Goal: Task Accomplishment & Management: Complete application form

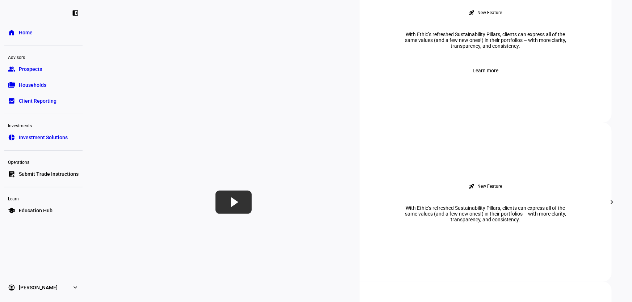
scroll to position [296, 0]
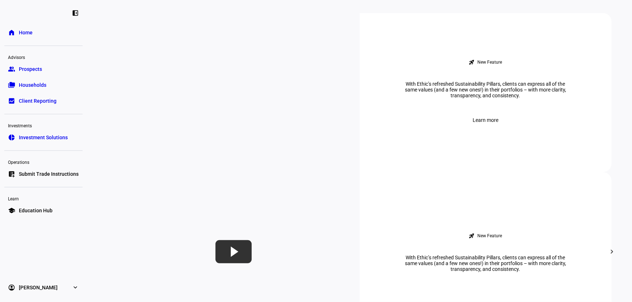
click at [35, 69] on span "Prospects" at bounding box center [30, 69] width 23 height 7
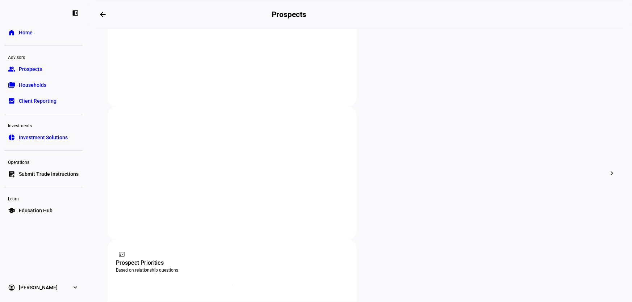
scroll to position [197, 0]
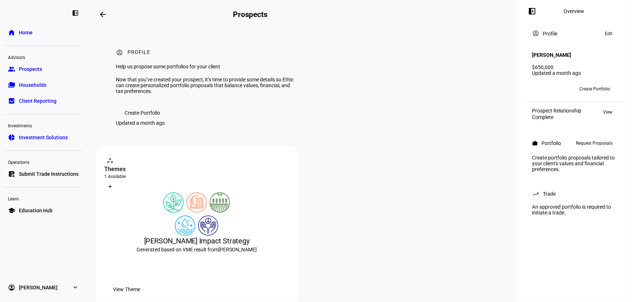
click at [148, 120] on span "Create Portfolio" at bounding box center [142, 113] width 35 height 14
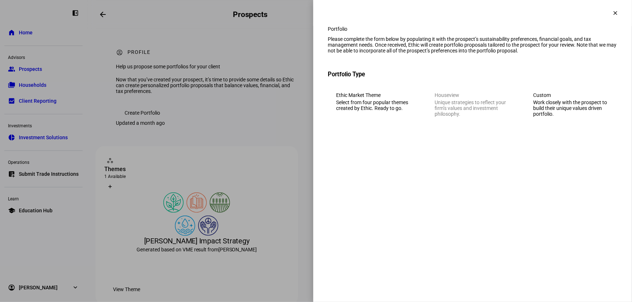
click at [614, 9] on button "clear" at bounding box center [615, 13] width 14 height 14
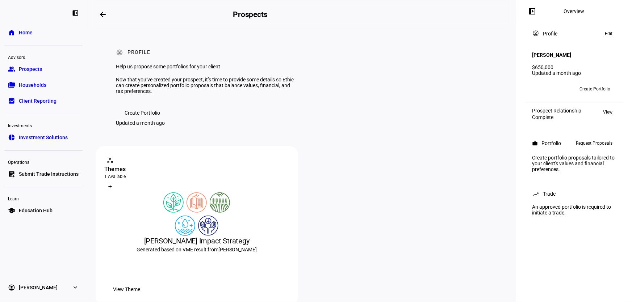
click at [158, 120] on span "Create Portfolio" at bounding box center [142, 113] width 35 height 14
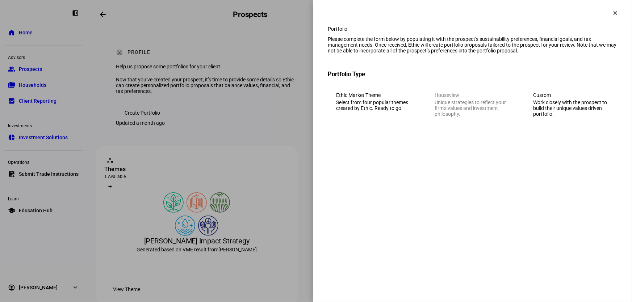
click at [592, 117] on div "Work closely with the prospect to build their unique values driven portfolio." at bounding box center [571, 108] width 76 height 17
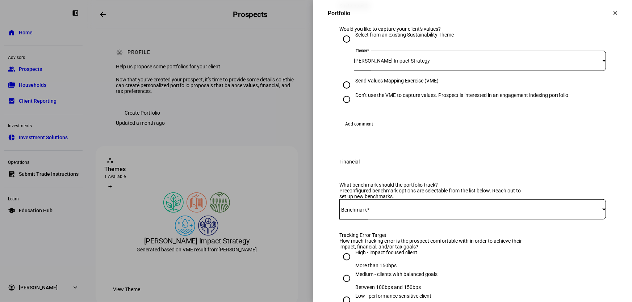
scroll to position [131, 0]
click at [377, 63] on span "[PERSON_NAME] Impact Strategy" at bounding box center [392, 61] width 76 height 6
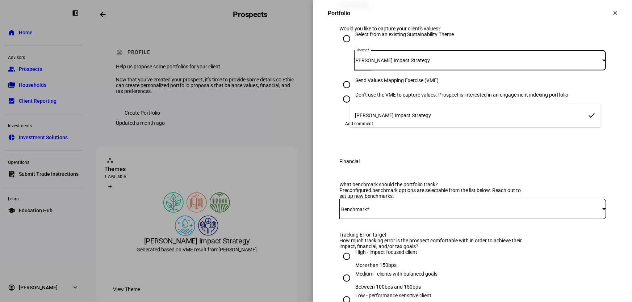
click at [384, 96] on div at bounding box center [316, 151] width 632 height 302
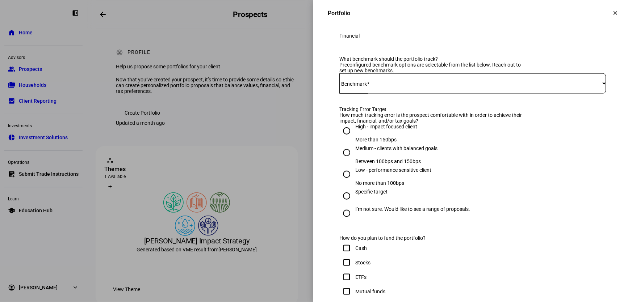
scroll to position [263, 0]
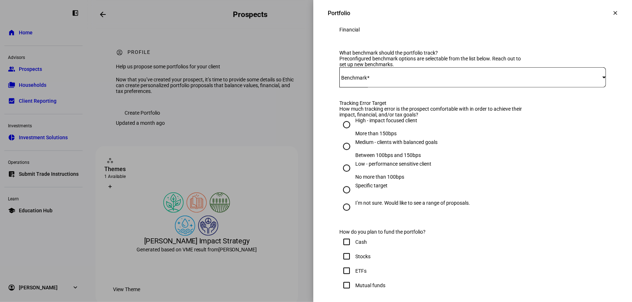
click at [380, 80] on span at bounding box center [470, 78] width 263 height 6
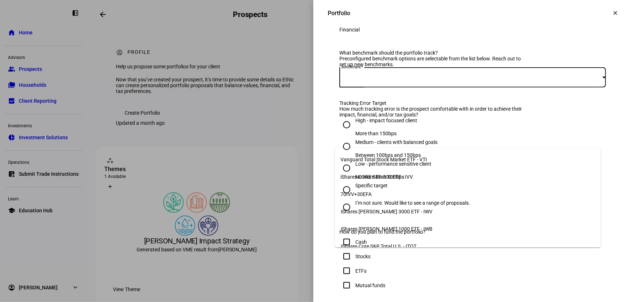
click at [373, 193] on mat-option "70IVV+30EFA" at bounding box center [468, 194] width 266 height 17
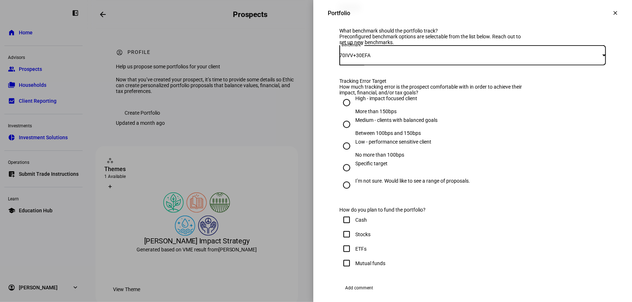
scroll to position [329, 0]
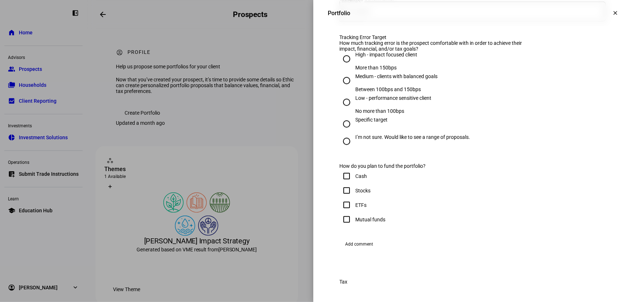
click at [343, 66] on input "High - impact focused client More than 150bps" at bounding box center [346, 59] width 14 height 14
radio input "true"
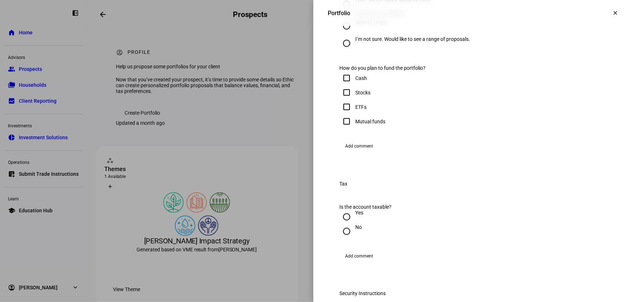
scroll to position [428, 0]
click at [342, 85] on input "Cash" at bounding box center [346, 78] width 14 height 14
checkbox input "true"
drag, startPoint x: 343, startPoint y: 186, endPoint x: 350, endPoint y: 192, distance: 9.2
click at [343, 100] on input "Stocks" at bounding box center [346, 92] width 14 height 14
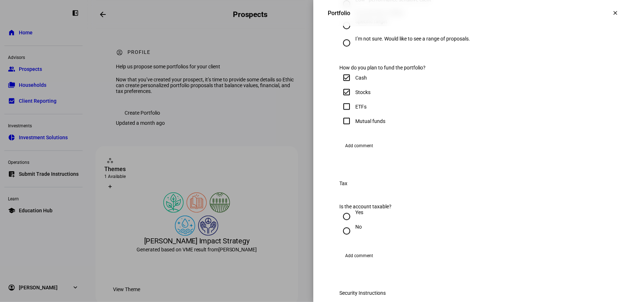
checkbox input "true"
click at [340, 85] on input "Cash" at bounding box center [346, 78] width 14 height 14
click at [342, 85] on input "Cash" at bounding box center [346, 78] width 14 height 14
checkbox input "true"
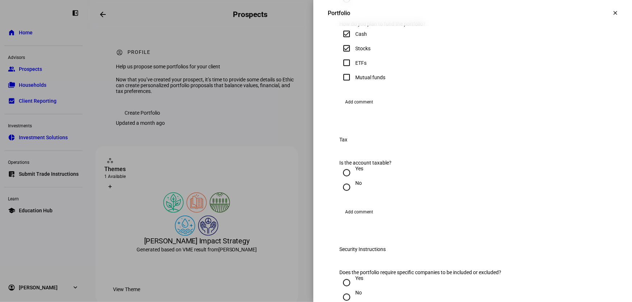
scroll to position [527, 0]
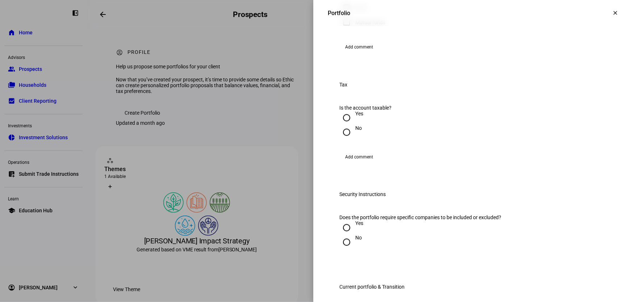
click at [339, 140] on input "No" at bounding box center [346, 132] width 14 height 14
radio input "true"
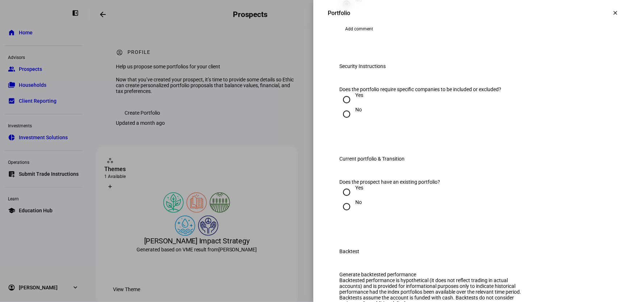
scroll to position [658, 0]
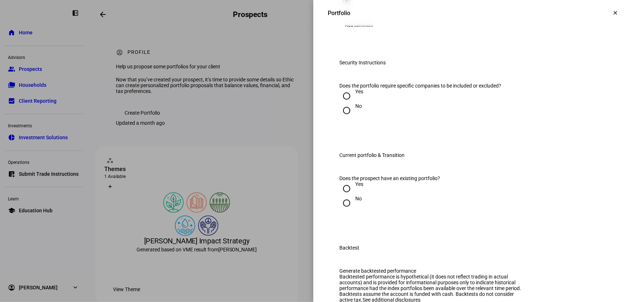
click at [341, 104] on input "Yes" at bounding box center [346, 96] width 14 height 14
radio input "true"
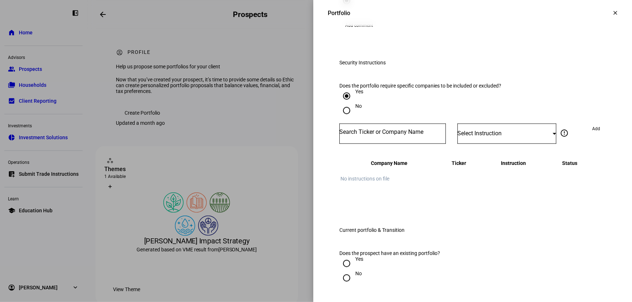
click at [612, 16] on mat-icon "clear" at bounding box center [615, 13] width 7 height 7
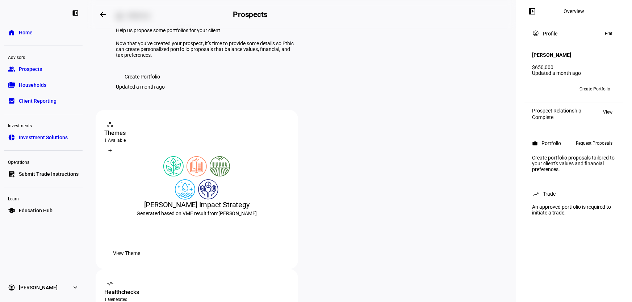
scroll to position [0, 0]
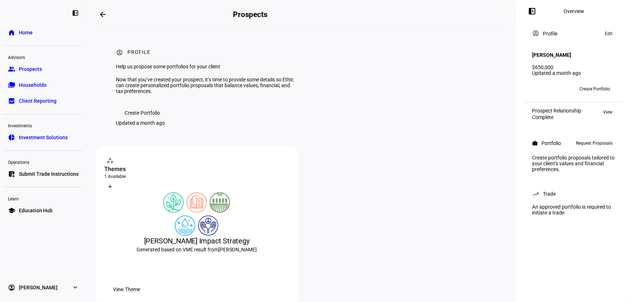
click at [593, 142] on span "Request Proposals" at bounding box center [594, 143] width 37 height 9
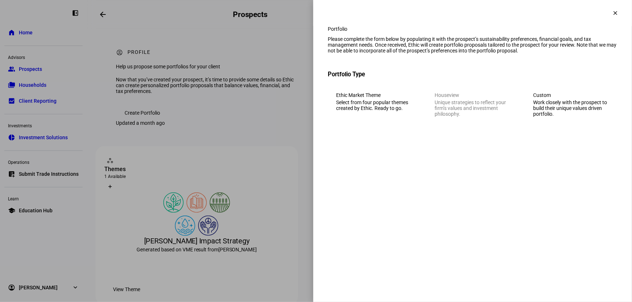
click at [614, 14] on mat-icon "clear" at bounding box center [615, 13] width 7 height 7
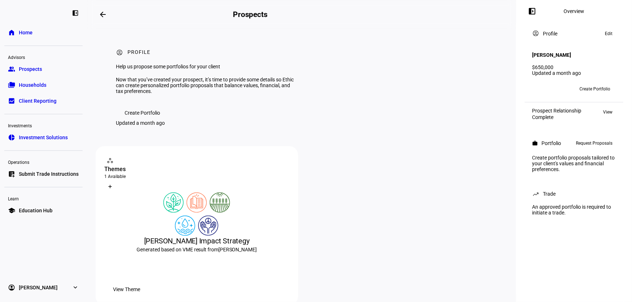
click at [594, 140] on span "Request Proposals" at bounding box center [594, 143] width 37 height 9
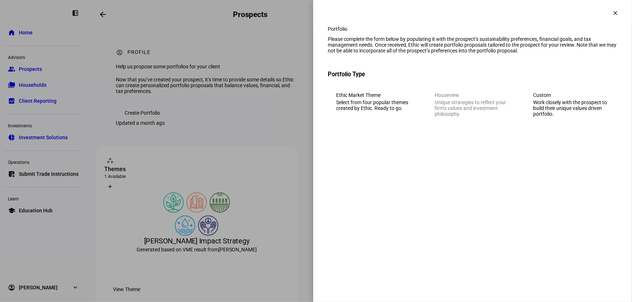
click at [587, 98] on div "Custom" at bounding box center [571, 95] width 76 height 6
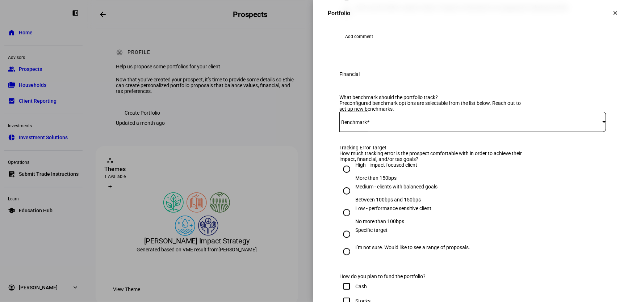
scroll to position [230, 0]
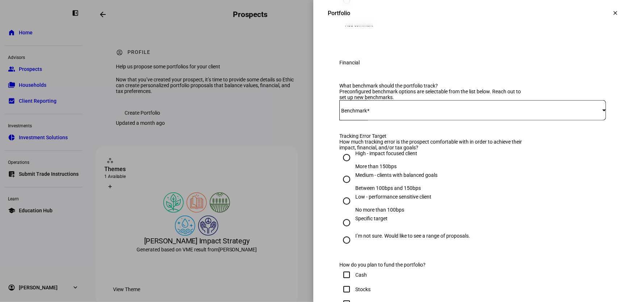
click at [378, 113] on span at bounding box center [470, 111] width 263 height 6
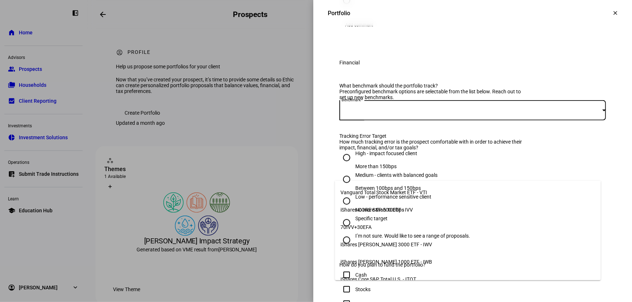
click at [369, 225] on span "70IVV+30EFA" at bounding box center [356, 228] width 31 height 6
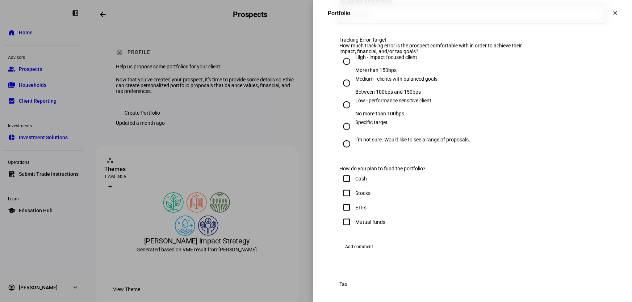
scroll to position [329, 0]
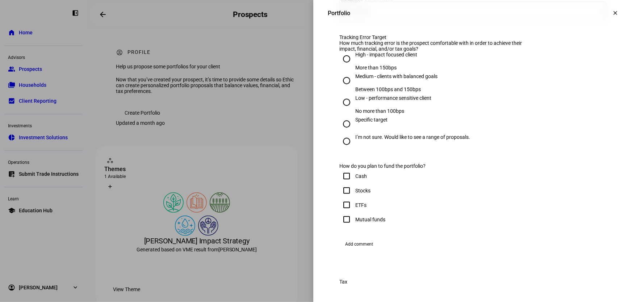
click at [343, 66] on input "High - impact focused client More than 150bps" at bounding box center [346, 59] width 14 height 14
radio input "true"
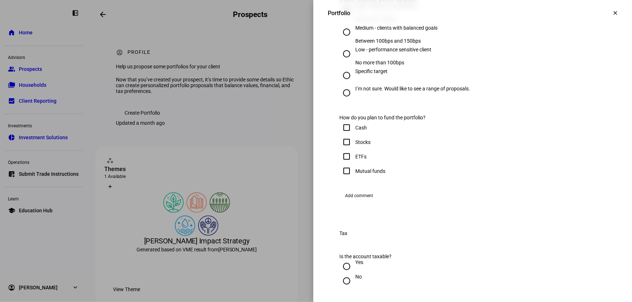
scroll to position [461, 0]
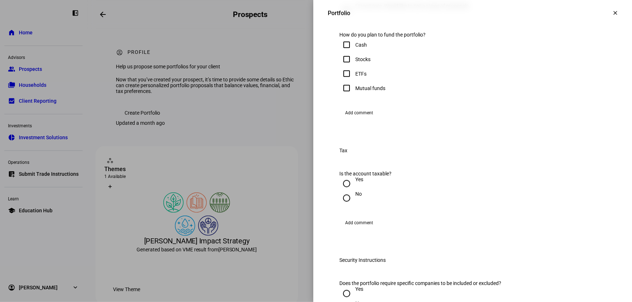
click at [344, 52] on input "Cash" at bounding box center [346, 45] width 14 height 14
checkbox input "true"
click at [344, 67] on input "Stocks" at bounding box center [346, 59] width 14 height 14
checkbox input "true"
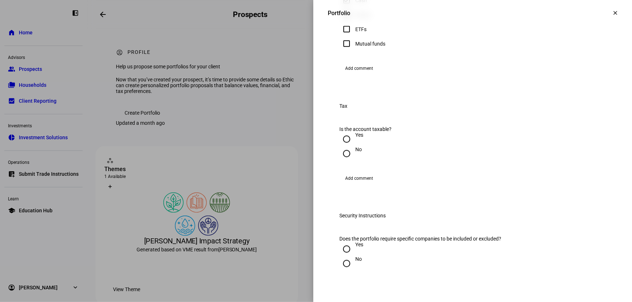
scroll to position [625, 0]
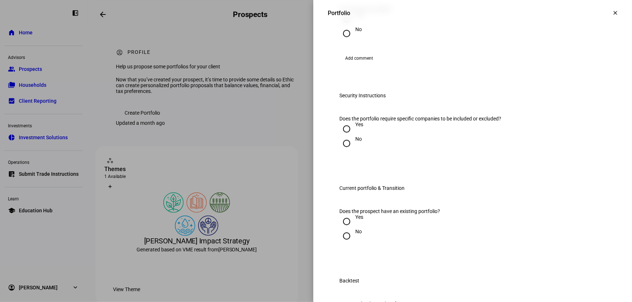
click at [341, 41] on input "No" at bounding box center [346, 33] width 14 height 14
radio input "true"
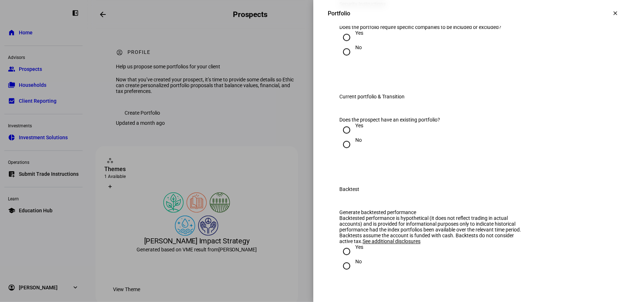
scroll to position [724, 0]
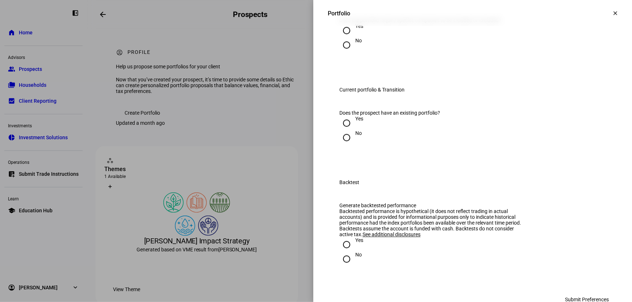
click at [343, 38] on input "Yes" at bounding box center [346, 30] width 14 height 14
radio input "true"
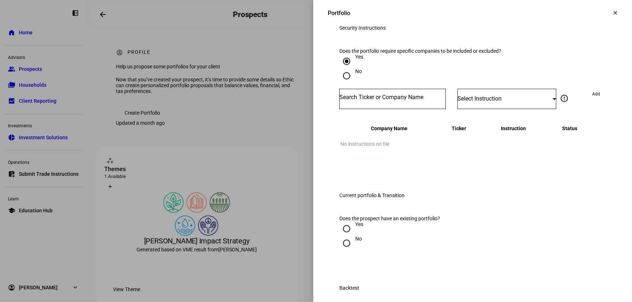
scroll to position [691, 0]
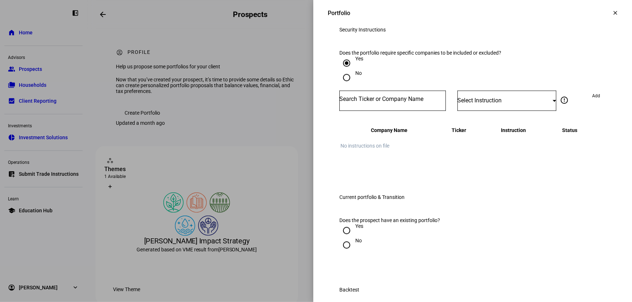
click at [389, 111] on div at bounding box center [392, 101] width 106 height 20
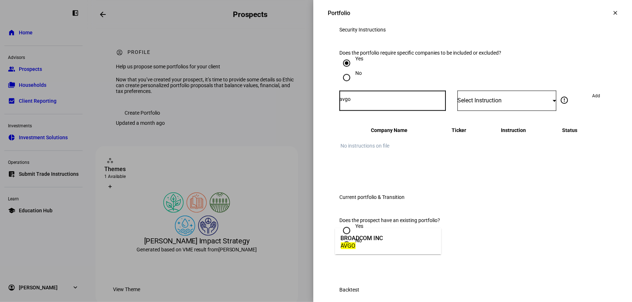
type input "avgo"
click at [373, 241] on div "BROADCOM INC" at bounding box center [362, 238] width 42 height 8
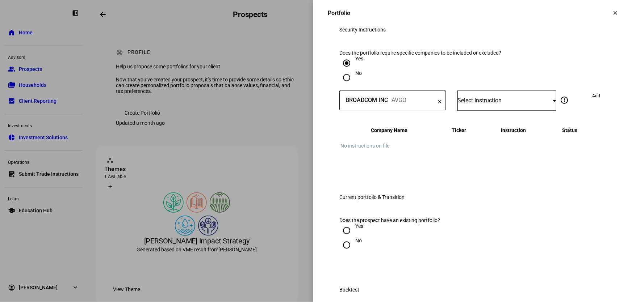
click at [479, 104] on span "Select Instruction" at bounding box center [479, 100] width 44 height 7
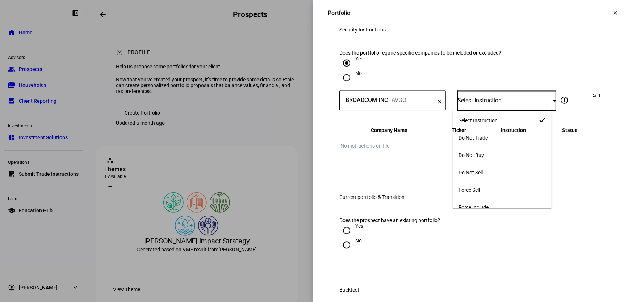
click at [483, 170] on span "Do Not Sell" at bounding box center [470, 173] width 24 height 6
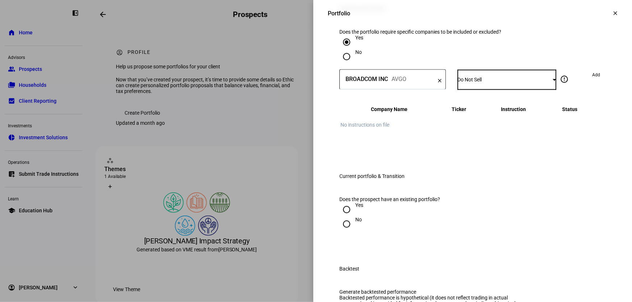
scroll to position [724, 0]
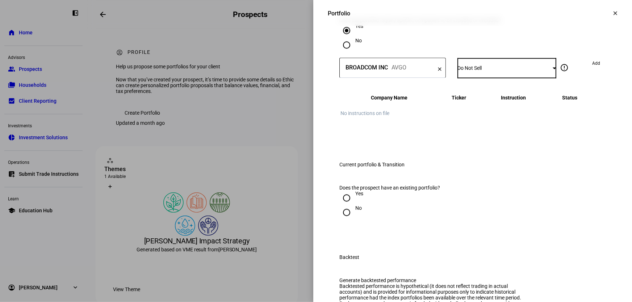
click at [592, 69] on span "Add" at bounding box center [596, 64] width 8 height 12
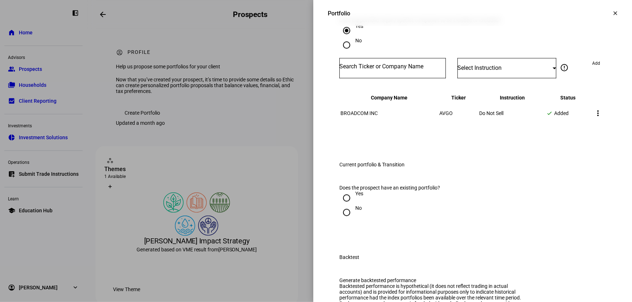
click at [372, 78] on div at bounding box center [392, 68] width 106 height 20
click at [406, 78] on div at bounding box center [392, 68] width 106 height 20
drag, startPoint x: 381, startPoint y: 191, endPoint x: 377, endPoint y: 192, distance: 4.0
click at [381, 78] on div at bounding box center [392, 68] width 106 height 20
type input "pm"
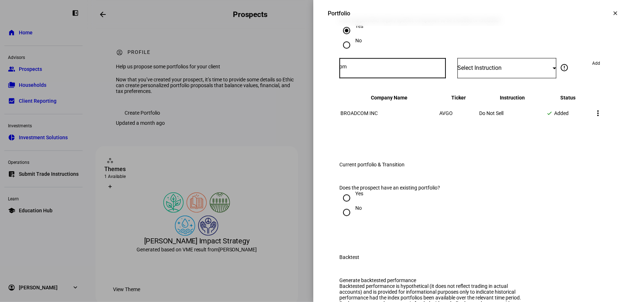
drag, startPoint x: 360, startPoint y: 185, endPoint x: 327, endPoint y: 185, distance: 33.7
click at [328, 144] on div "Does the portfolio require specific companies to be included or excluded? Yes N…" at bounding box center [473, 77] width 290 height 136
drag, startPoint x: 355, startPoint y: 188, endPoint x: 328, endPoint y: 184, distance: 27.0
click at [329, 144] on div "Does the portfolio require specific companies to be included or excluded? Yes N…" at bounding box center [473, 77] width 290 height 136
type input "ph"
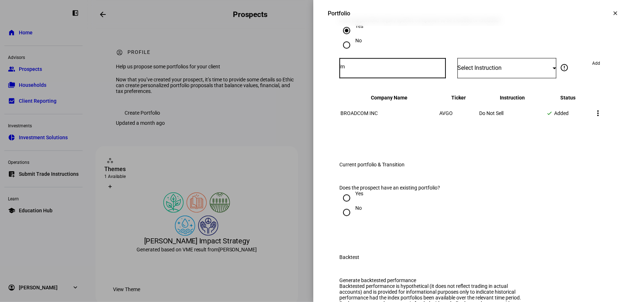
type input "lmt"
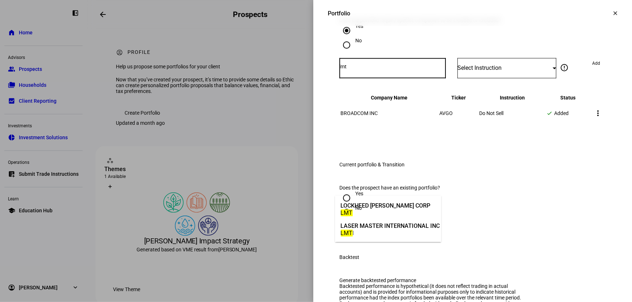
click at [374, 205] on div "LOCKHEED [PERSON_NAME] CORP" at bounding box center [386, 206] width 90 height 8
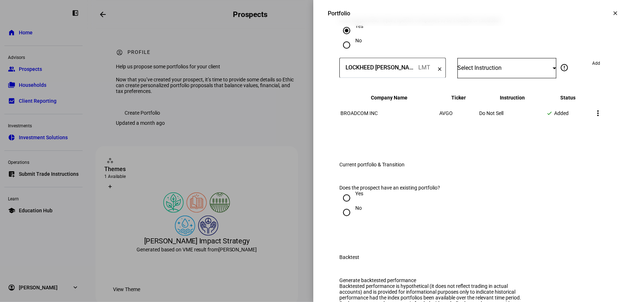
click at [489, 71] on span "Select Instruction" at bounding box center [479, 67] width 44 height 7
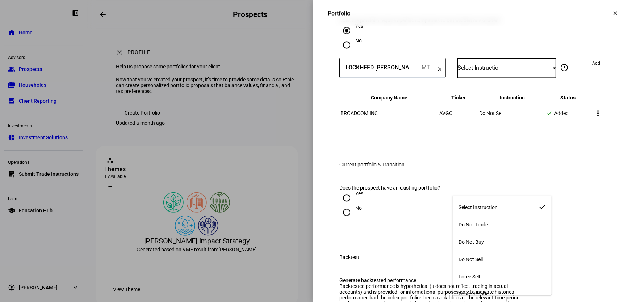
scroll to position [4, 0]
click at [478, 270] on span "Force Sell" at bounding box center [468, 273] width 21 height 6
click at [594, 69] on span "Add" at bounding box center [596, 64] width 8 height 12
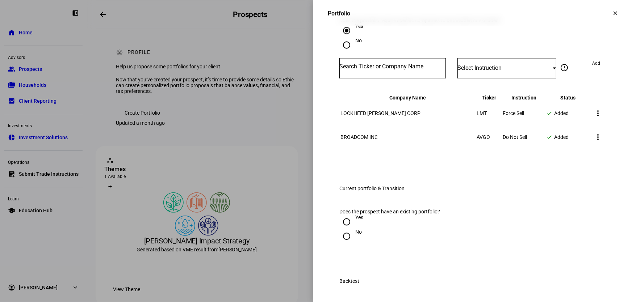
click at [367, 70] on input "Number" at bounding box center [392, 67] width 106 height 6
type input "xom"
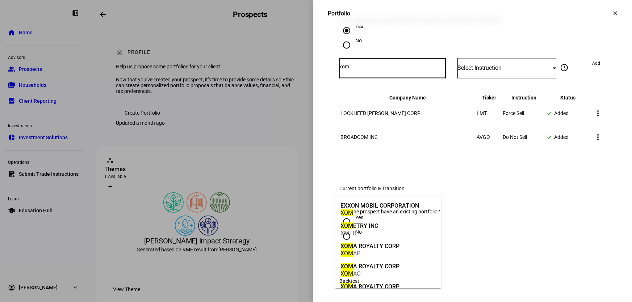
click at [373, 209] on div "EXXON MOBIL CORPORATION" at bounding box center [380, 206] width 79 height 8
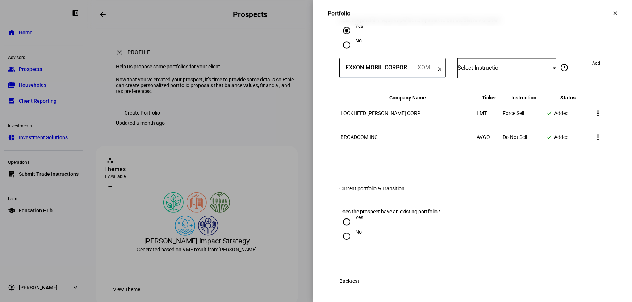
click at [492, 71] on span "Select Instruction" at bounding box center [479, 67] width 44 height 7
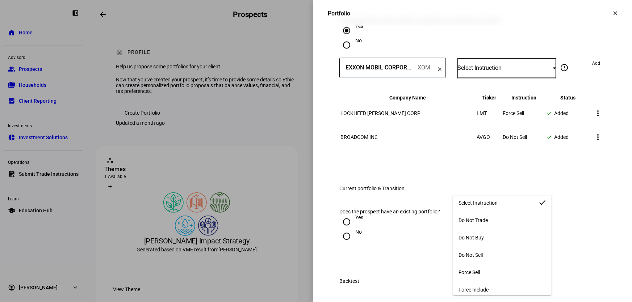
click at [479, 271] on span "Force Sell" at bounding box center [468, 273] width 21 height 6
click at [542, 38] on div "Yes" at bounding box center [472, 30] width 267 height 14
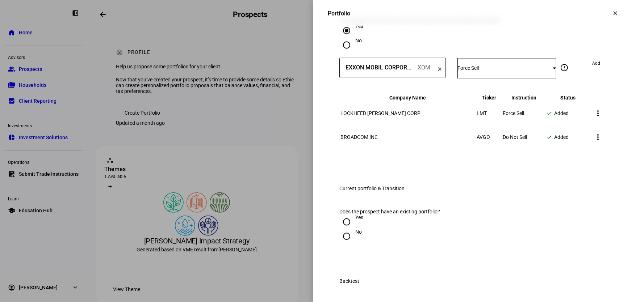
click at [594, 69] on span "Add" at bounding box center [596, 64] width 8 height 12
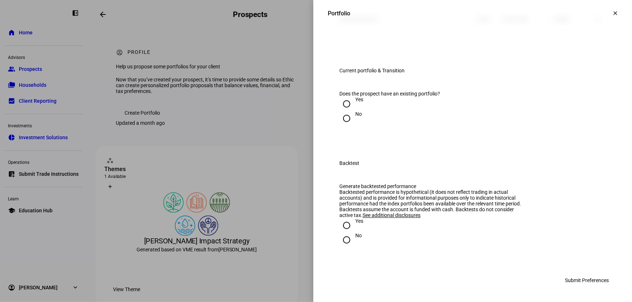
scroll to position [955, 0]
click at [342, 111] on input "Yes" at bounding box center [346, 104] width 14 height 14
radio input "true"
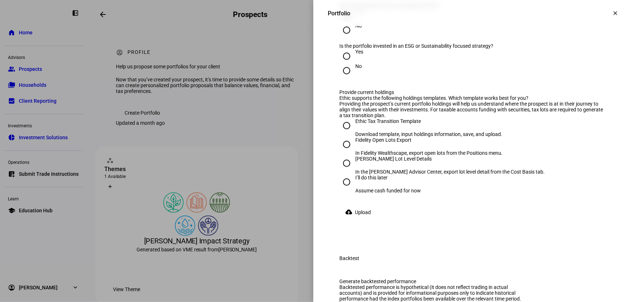
click at [345, 78] on input "No" at bounding box center [346, 70] width 14 height 14
radio input "true"
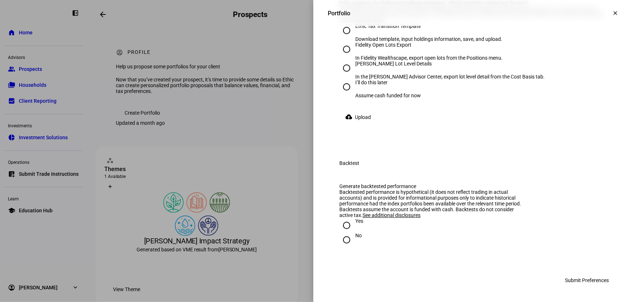
scroll to position [1226, 0]
click at [343, 240] on input "No" at bounding box center [346, 240] width 14 height 14
radio input "true"
click at [585, 278] on span "Submit Preferences" at bounding box center [587, 280] width 44 height 14
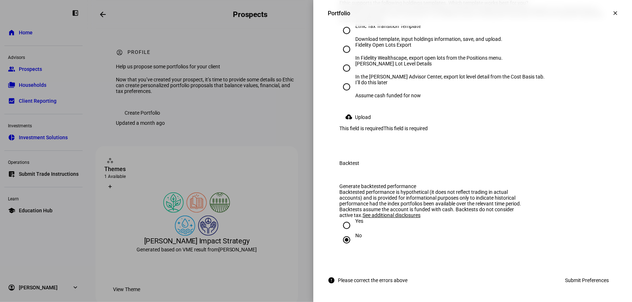
click at [343, 94] on input "I’ll do this later Assume cash funded for now" at bounding box center [346, 87] width 14 height 14
radio input "true"
click at [585, 281] on span "Submit Preferences" at bounding box center [587, 280] width 44 height 14
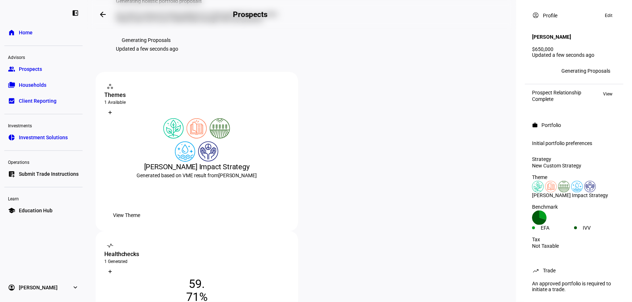
scroll to position [28, 0]
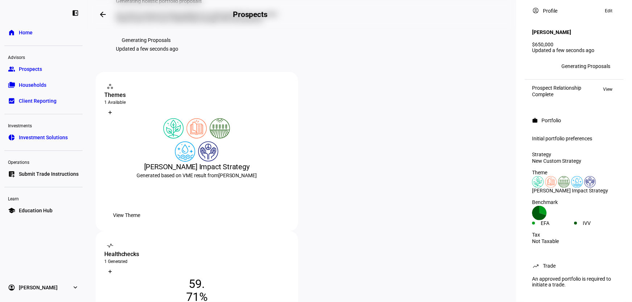
click at [584, 283] on div "An approved portfolio is required to initiate a trade." at bounding box center [574, 281] width 93 height 17
drag, startPoint x: 583, startPoint y: 286, endPoint x: 528, endPoint y: 269, distance: 57.6
click at [528, 269] on div "trending_up Trade An approved portfolio is required to initiate a trade." at bounding box center [574, 275] width 93 height 32
click at [570, 283] on div "An approved portfolio is required to initiate a trade." at bounding box center [574, 281] width 93 height 17
drag, startPoint x: 572, startPoint y: 285, endPoint x: 521, endPoint y: 263, distance: 55.2
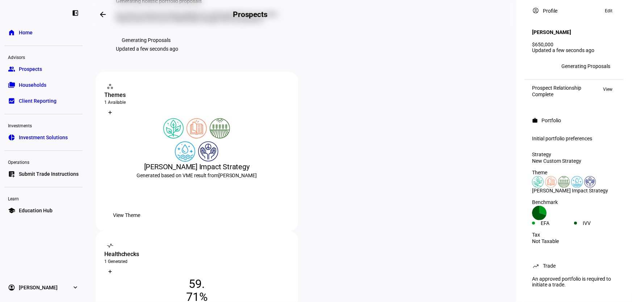
click at [521, 263] on div "left_panel_open Overview account_circle Profile Edit Karmen Artmann $650,000 Up…" at bounding box center [574, 151] width 116 height 302
click at [572, 278] on div "An approved portfolio is required to initiate a trade." at bounding box center [574, 281] width 93 height 17
click at [583, 259] on div "trending_up Trade" at bounding box center [574, 266] width 93 height 14
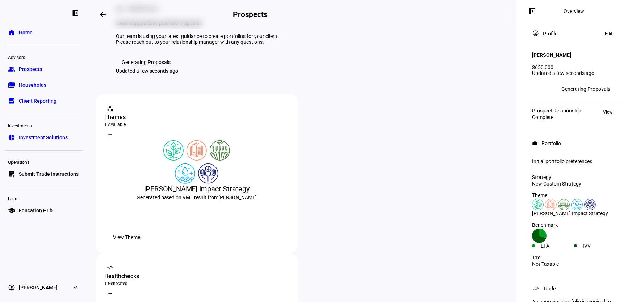
scroll to position [0, 0]
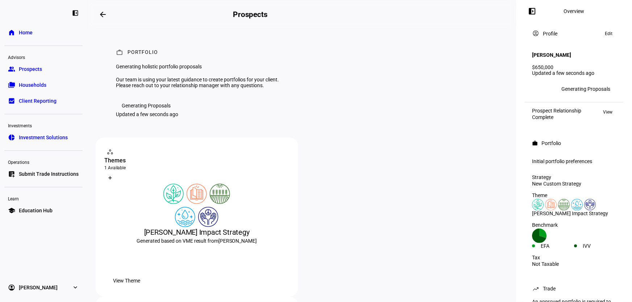
click at [147, 109] on div "Generating Proposals" at bounding box center [146, 106] width 49 height 6
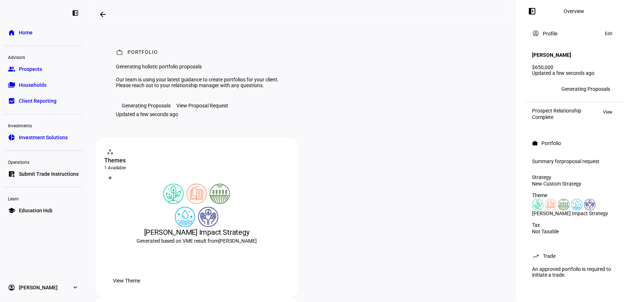
click at [206, 109] on div "View Proposal Request" at bounding box center [202, 106] width 52 height 6
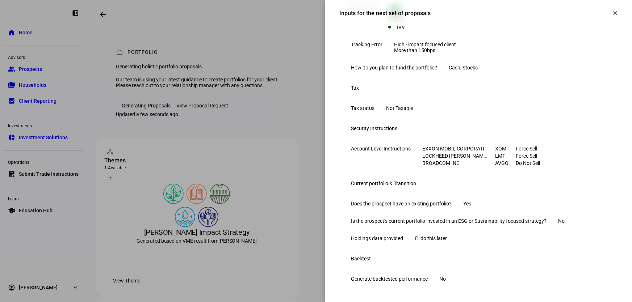
scroll to position [285, 0]
click at [252, 186] on div at bounding box center [316, 151] width 632 height 302
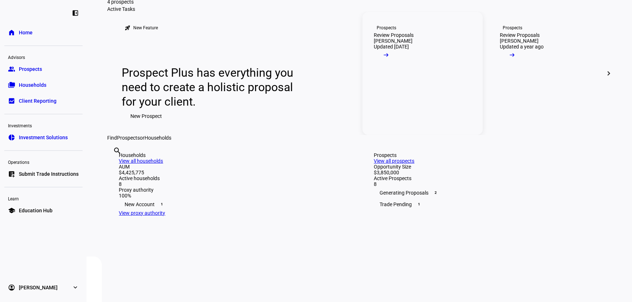
scroll to position [33, 0]
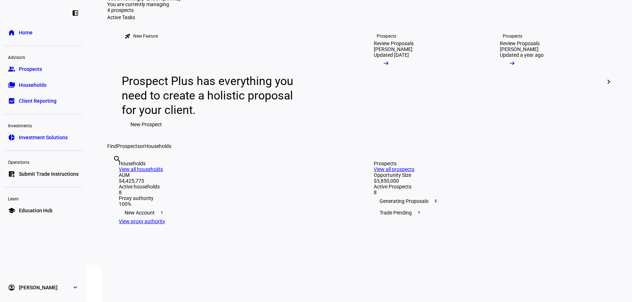
click at [19, 67] on span "Prospects" at bounding box center [30, 69] width 23 height 7
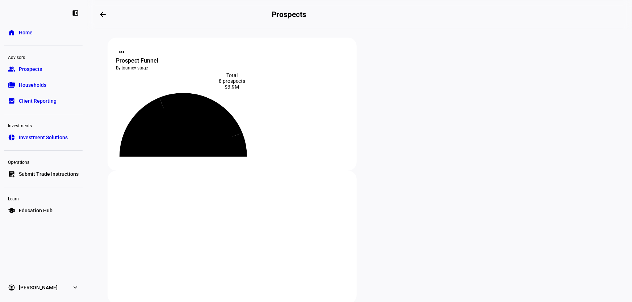
scroll to position [197, 0]
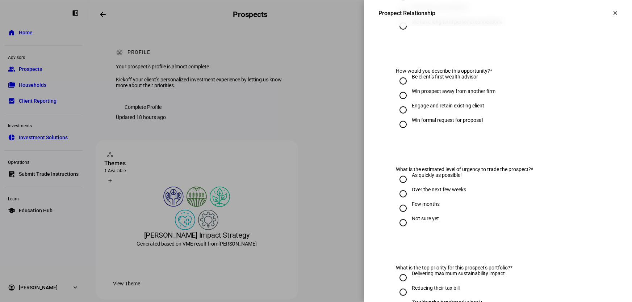
scroll to position [197, 0]
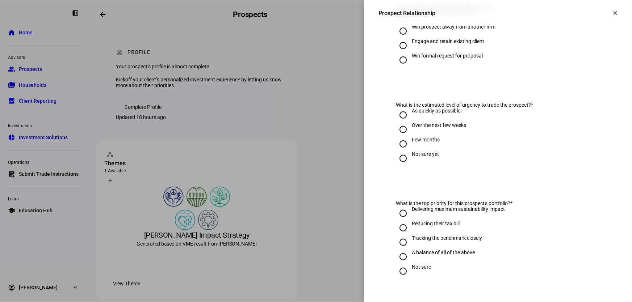
click at [612, 14] on mat-icon "clear" at bounding box center [615, 13] width 7 height 7
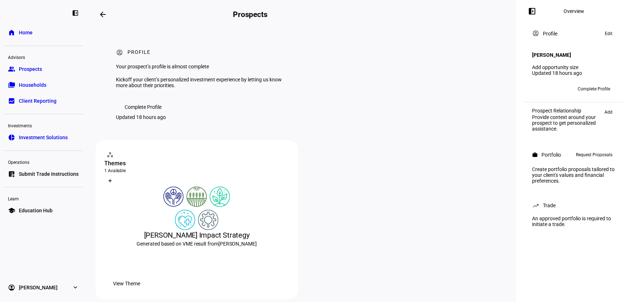
click at [607, 33] on span "Edit" at bounding box center [609, 33] width 8 height 9
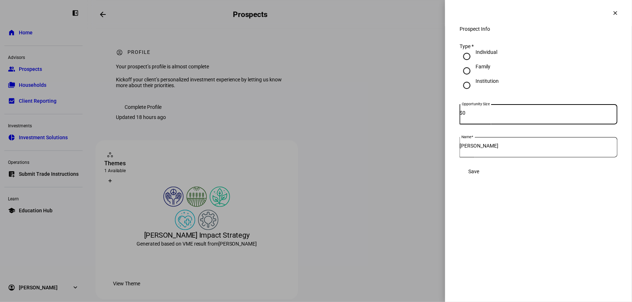
click at [482, 149] on input "Aiman Khammash" at bounding box center [539, 146] width 158 height 6
type input "Aiman Al-Khammash"
drag, startPoint x: 518, startPoint y: 125, endPoint x: 418, endPoint y: 113, distance: 100.7
click at [420, 114] on div "Prospect Info clear Prospect Info Type * Individual Family Institution Opportun…" at bounding box center [316, 151] width 632 height 302
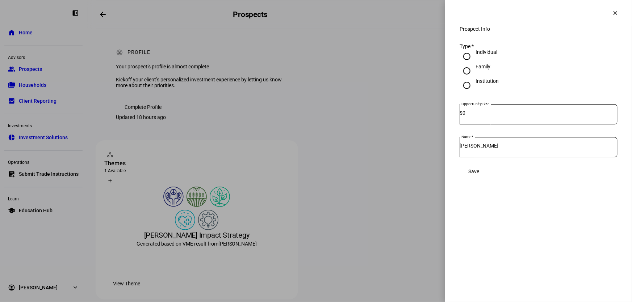
click at [505, 125] on div "0" at bounding box center [539, 114] width 155 height 20
type input "500,000"
click at [479, 175] on span "Save" at bounding box center [473, 172] width 11 height 6
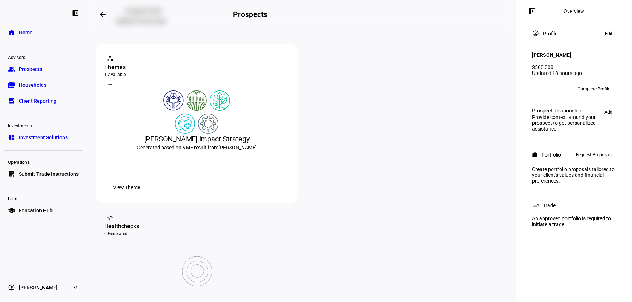
scroll to position [99, 0]
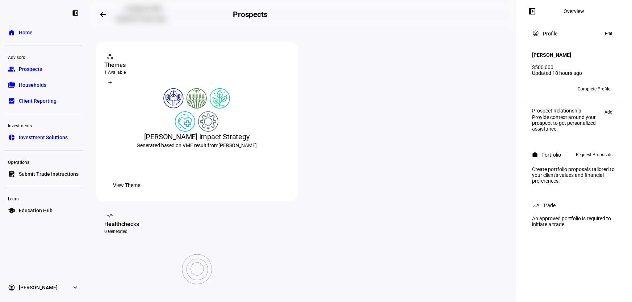
click at [140, 193] on span "View Theme" at bounding box center [126, 185] width 27 height 14
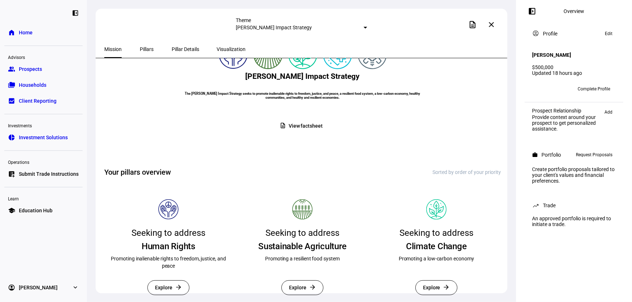
scroll to position [194, 0]
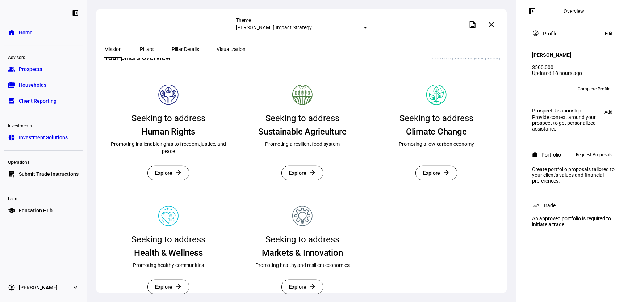
click at [140, 48] on span "Pillars" at bounding box center [147, 49] width 14 height 5
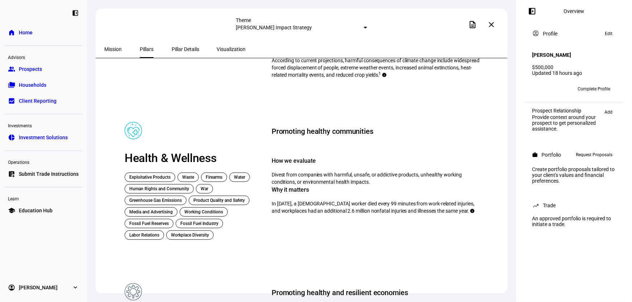
click at [181, 47] on span "Pillar Details" at bounding box center [186, 49] width 28 height 5
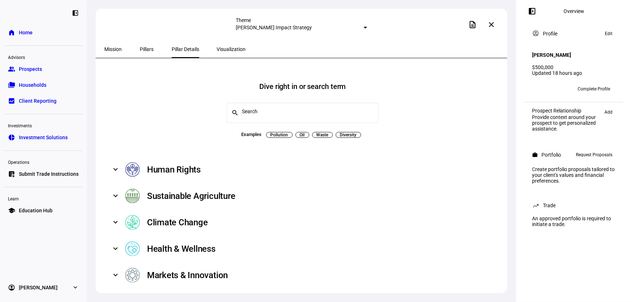
scroll to position [10, 0]
click at [217, 51] on span "Visualization" at bounding box center [231, 49] width 29 height 5
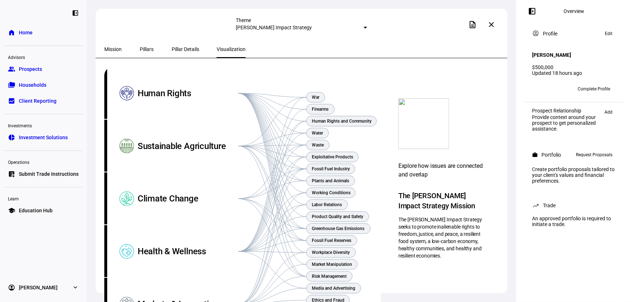
click at [120, 49] on span "Mission" at bounding box center [112, 49] width 17 height 5
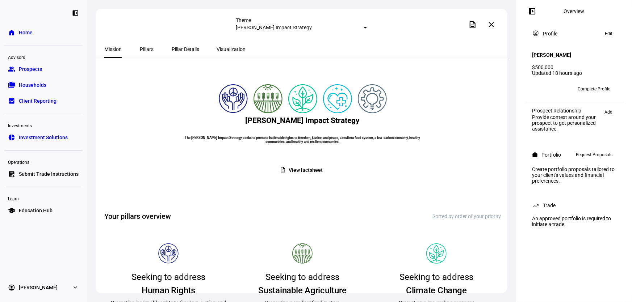
click at [497, 24] on span at bounding box center [491, 24] width 17 height 17
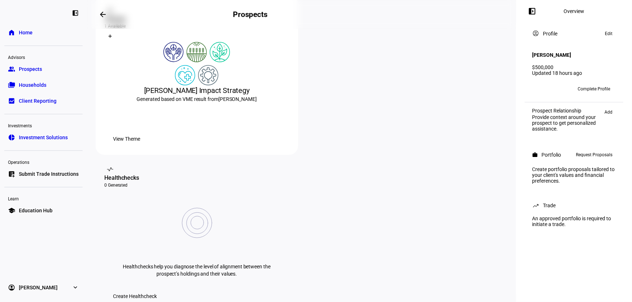
scroll to position [145, 0]
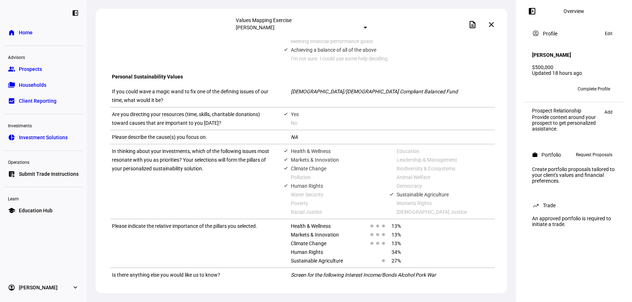
scroll to position [491, 0]
drag, startPoint x: 439, startPoint y: 265, endPoint x: 284, endPoint y: 261, distance: 155.4
click at [284, 271] on div "Screen for the following Interest Income/Bonds Alcohol Pork War" at bounding box center [389, 275] width 211 height 9
click at [359, 272] on div "Is there anything else you would like us to know? Screen for the following Inte…" at bounding box center [302, 275] width 385 height 14
click at [374, 272] on span "Screen for the following Interest Income/Bonds Alcohol Pork War" at bounding box center [363, 275] width 145 height 6
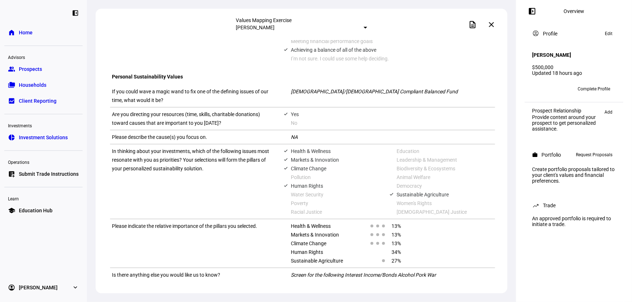
click at [413, 272] on span "Screen for the following Interest Income/Bonds Alcohol Pork War" at bounding box center [363, 275] width 145 height 6
drag, startPoint x: 457, startPoint y: 268, endPoint x: 368, endPoint y: 260, distance: 89.1
click at [368, 268] on div "Is there anything else you would like us to know? Screen for the following Inte…" at bounding box center [302, 275] width 385 height 14
click at [369, 275] on div "Is there anything else you would like us to know? Screen for the following Inte…" at bounding box center [302, 275] width 385 height 14
click at [433, 271] on div "Screen for the following Interest Income/Bonds Alcohol Pork War" at bounding box center [393, 275] width 204 height 9
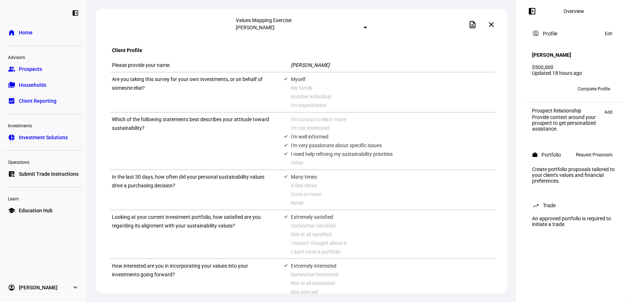
scroll to position [0, 0]
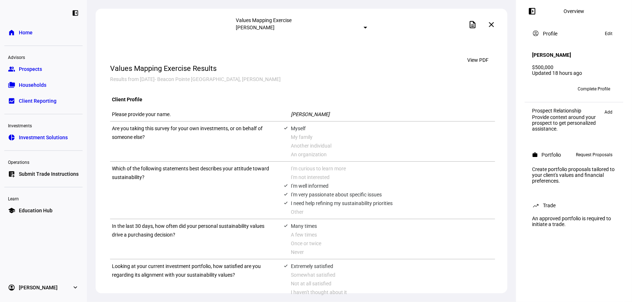
click at [608, 108] on span "Add" at bounding box center [608, 112] width 8 height 9
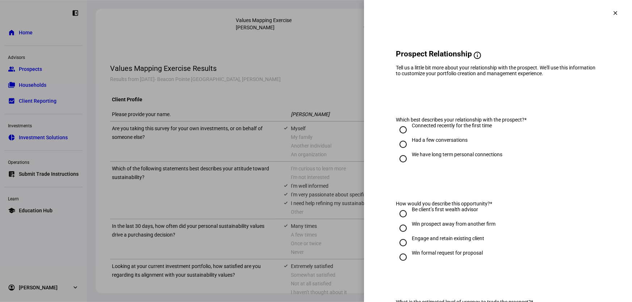
click at [607, 14] on span at bounding box center [615, 12] width 17 height 17
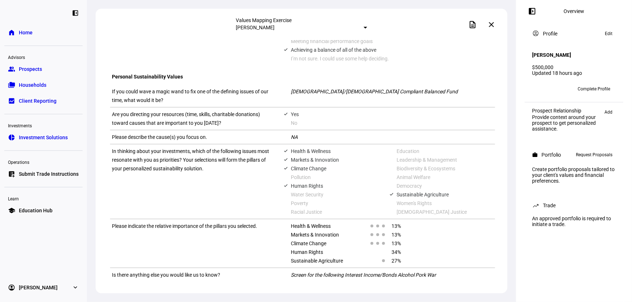
scroll to position [491, 0]
click at [588, 152] on span "Request Proposals" at bounding box center [594, 155] width 37 height 9
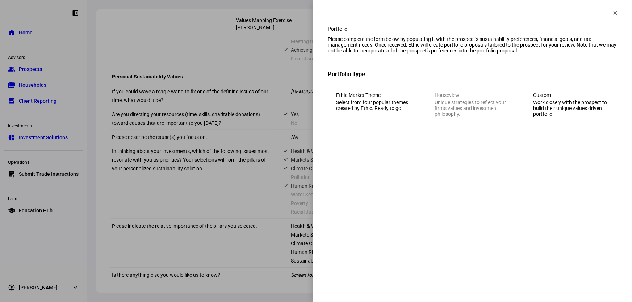
click at [554, 98] on div "Custom" at bounding box center [571, 95] width 76 height 6
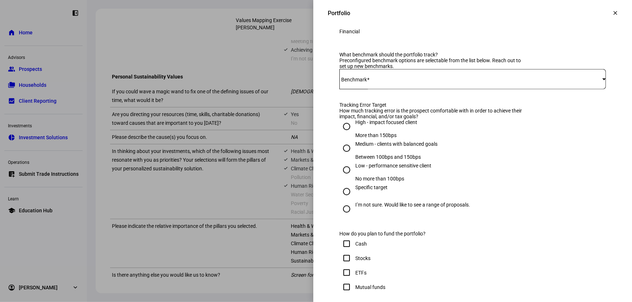
scroll to position [263, 0]
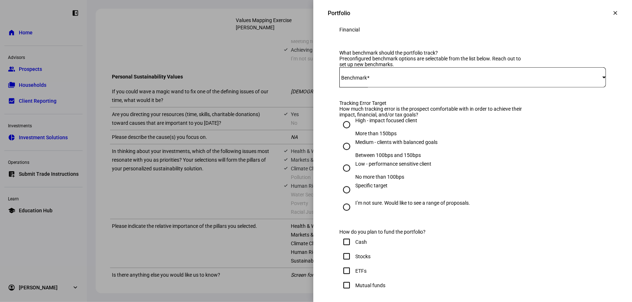
click at [359, 81] on mat-label "Benchmark" at bounding box center [354, 78] width 26 height 6
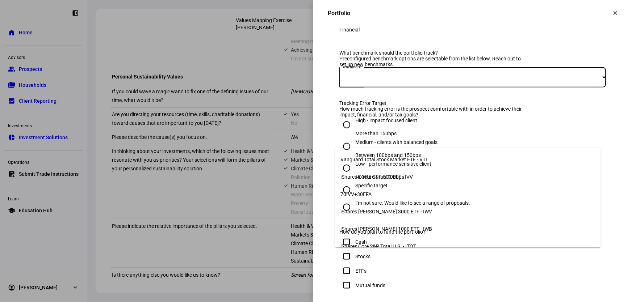
click at [371, 192] on span "70IVV+30EFA" at bounding box center [356, 195] width 31 height 6
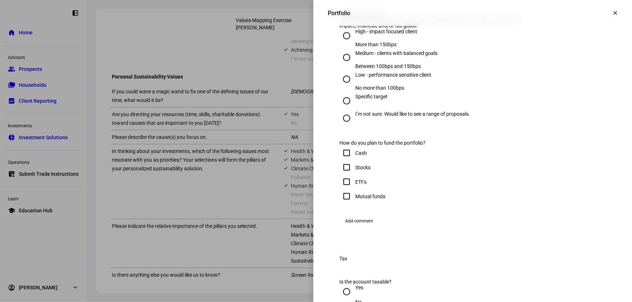
scroll to position [362, 0]
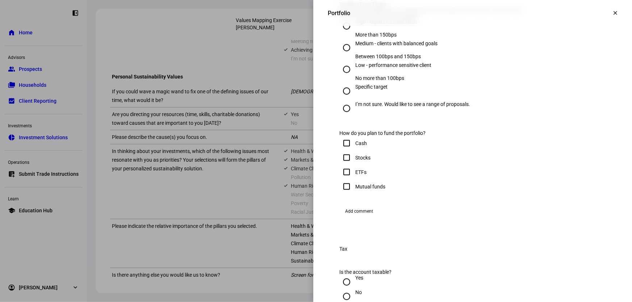
click at [342, 33] on input "High - impact focused client More than 150bps" at bounding box center [346, 26] width 14 height 14
radio input "true"
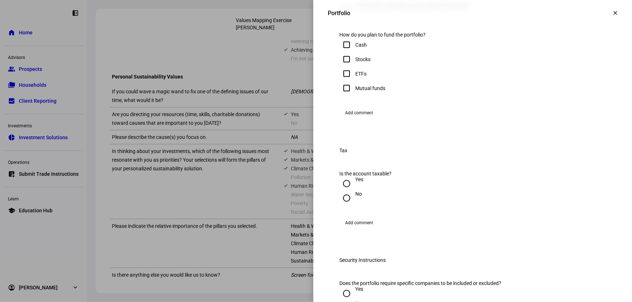
click at [341, 52] on input "Cash" at bounding box center [346, 45] width 14 height 14
checkbox input "true"
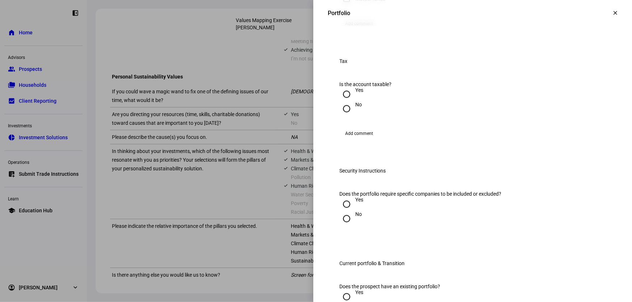
scroll to position [560, 0]
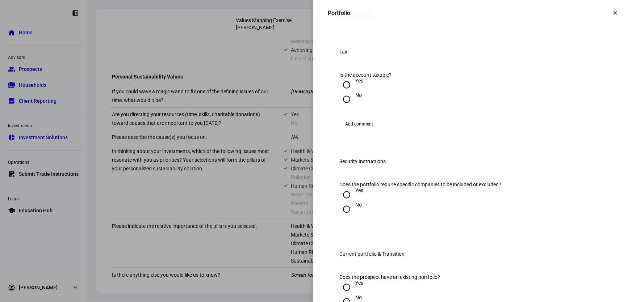
click at [341, 92] on input "Yes" at bounding box center [346, 85] width 14 height 14
radio input "true"
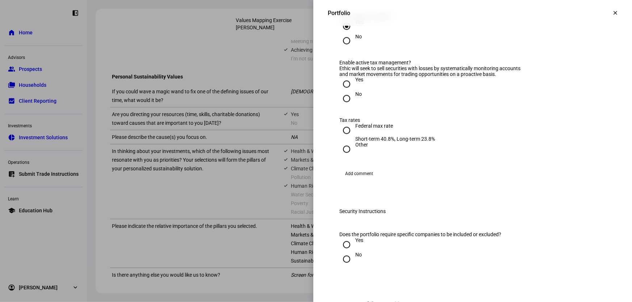
scroll to position [658, 0]
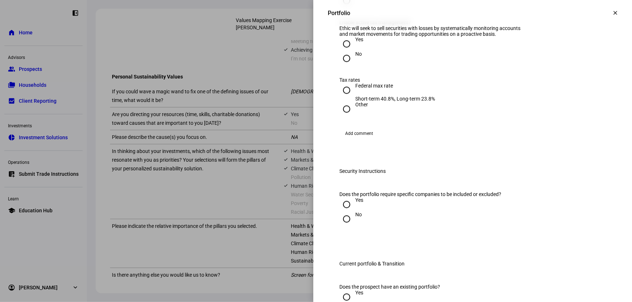
click at [340, 66] on input "No" at bounding box center [346, 58] width 14 height 14
radio input "true"
click at [342, 117] on input "Other" at bounding box center [346, 109] width 14 height 14
radio input "true"
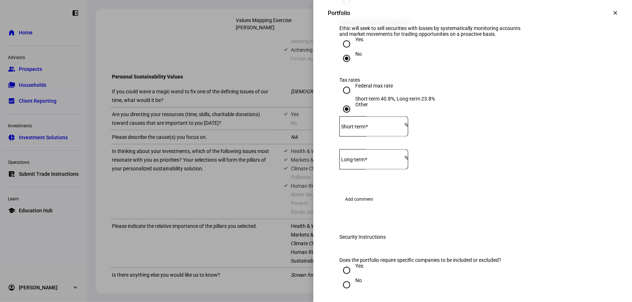
click at [340, 98] on input "Federal max rate Short-term 40.8%, Long-term 23.8%" at bounding box center [346, 90] width 14 height 14
radio input "true"
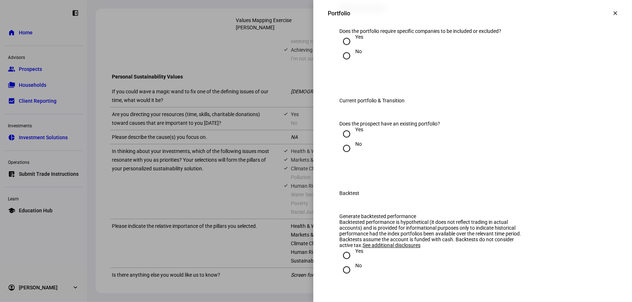
scroll to position [823, 0]
click at [342, 48] on input "Yes" at bounding box center [346, 40] width 14 height 14
radio input "true"
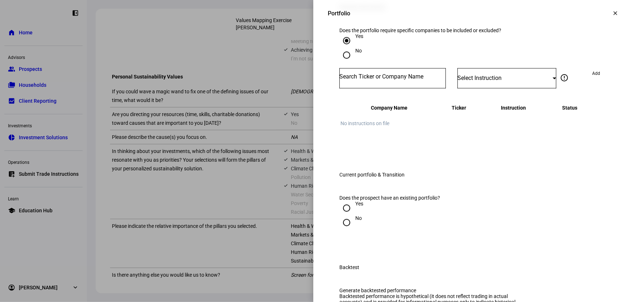
click at [345, 62] on input "No" at bounding box center [346, 55] width 14 height 14
radio input "true"
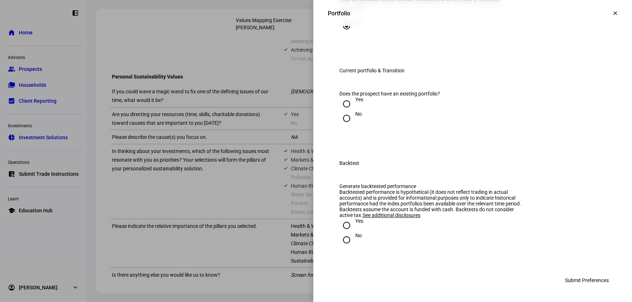
scroll to position [922, 0]
click at [344, 126] on input "No" at bounding box center [346, 118] width 14 height 14
radio input "true"
click at [344, 111] on input "Yes" at bounding box center [346, 104] width 14 height 14
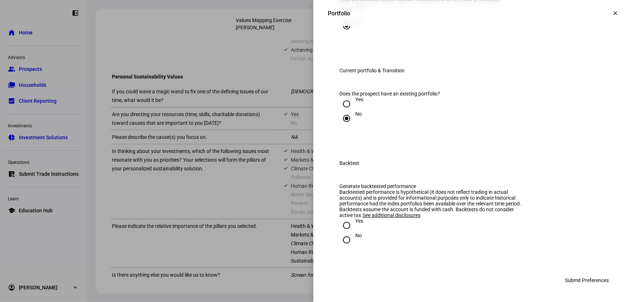
radio input "true"
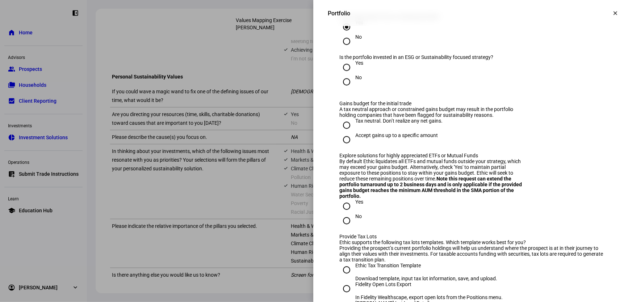
click at [343, 49] on input "No" at bounding box center [346, 41] width 14 height 14
radio input "true"
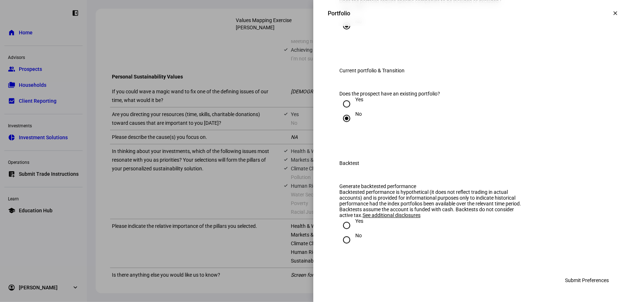
scroll to position [995, 0]
click at [344, 97] on input "Yes" at bounding box center [346, 104] width 14 height 14
radio input "true"
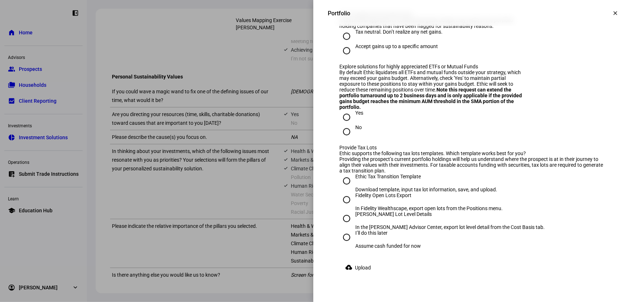
scroll to position [1028, 0]
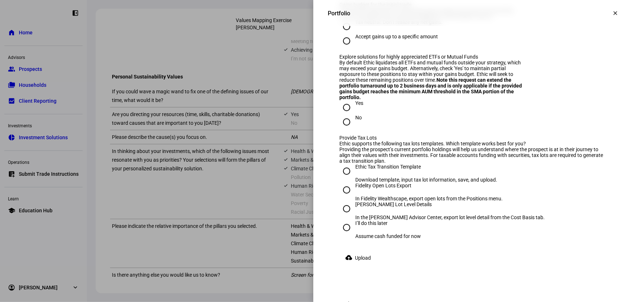
radio input "true"
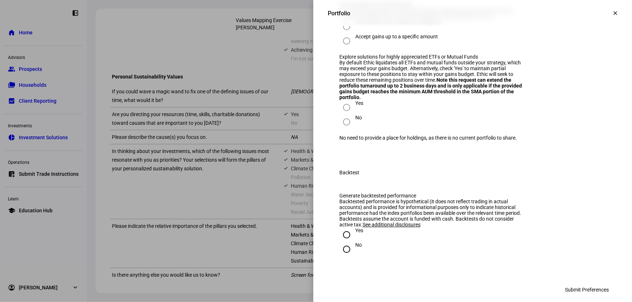
scroll to position [995, 0]
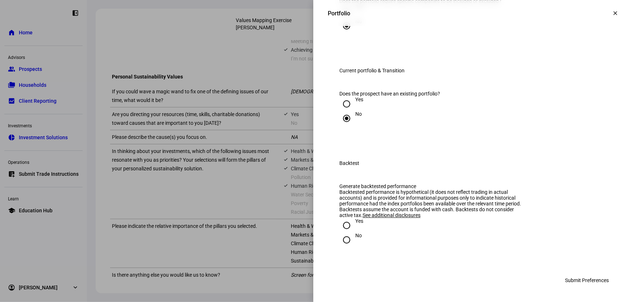
click at [339, 240] on input "No" at bounding box center [346, 240] width 14 height 14
radio input "true"
click at [581, 284] on span "Submit Preferences" at bounding box center [587, 280] width 44 height 14
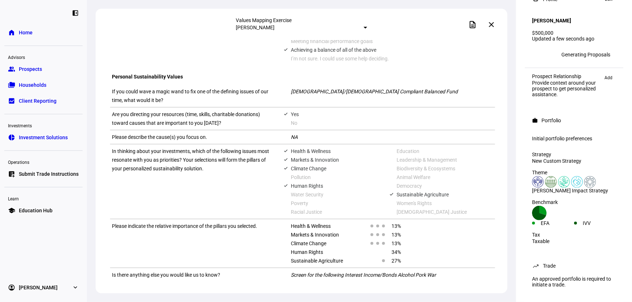
scroll to position [458, 0]
